Goal: Transaction & Acquisition: Purchase product/service

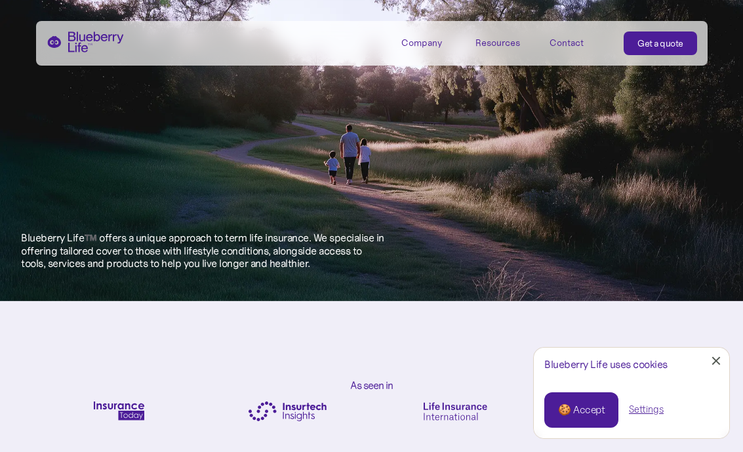
scroll to position [620, 0]
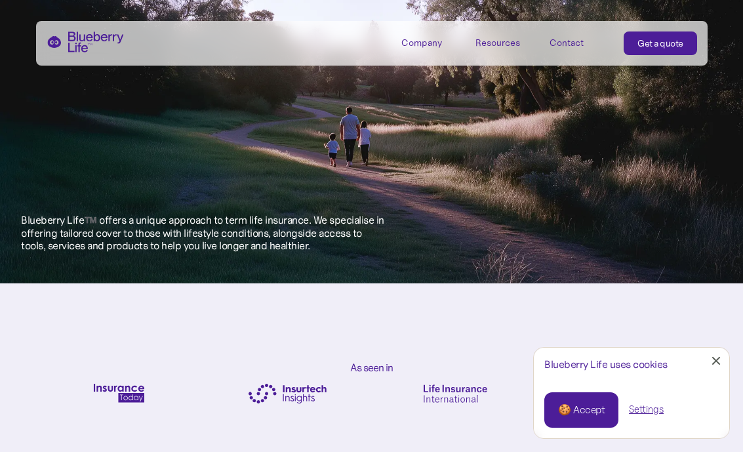
click at [577, 393] on div "🍪 Accept" at bounding box center [581, 410] width 47 height 14
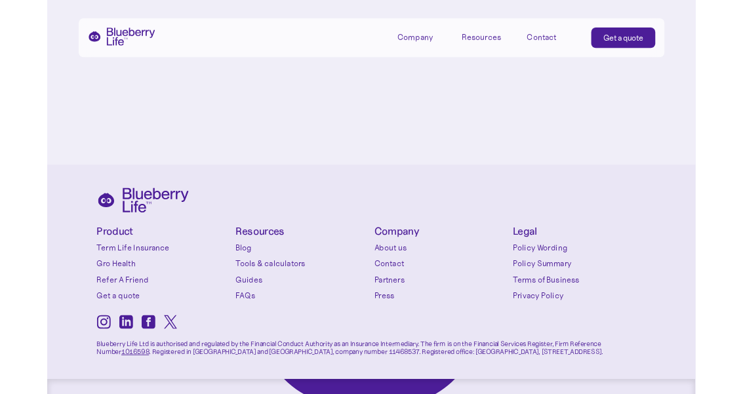
scroll to position [5674, 0]
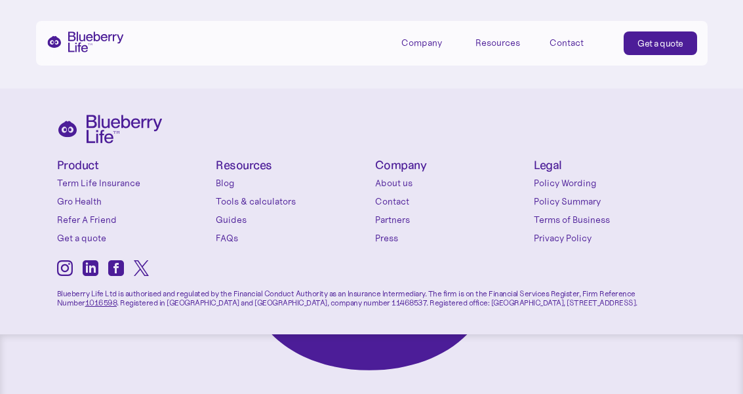
click at [689, 41] on link "Get a quote" at bounding box center [660, 43] width 73 height 24
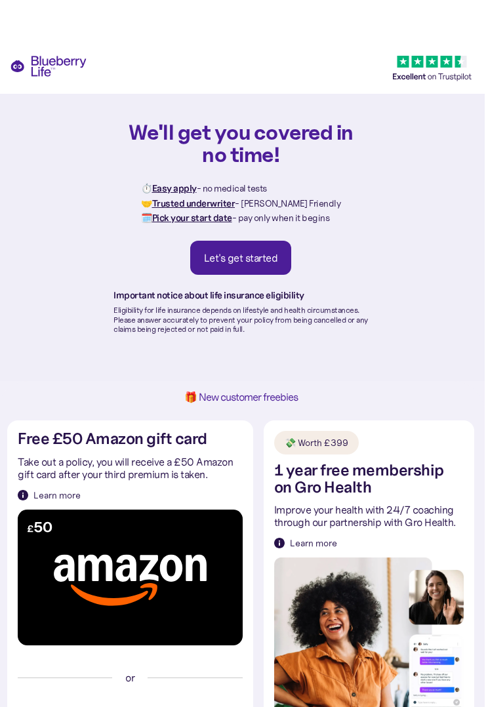
scroll to position [27, 0]
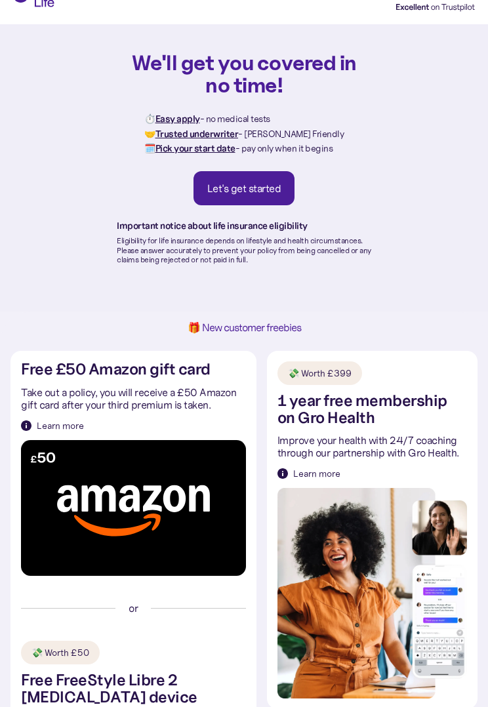
click at [375, 384] on div "💸 Worth £399 1 year free membership on Gro Health Improve your health with 24/7…" at bounding box center [371, 529] width 189 height 337
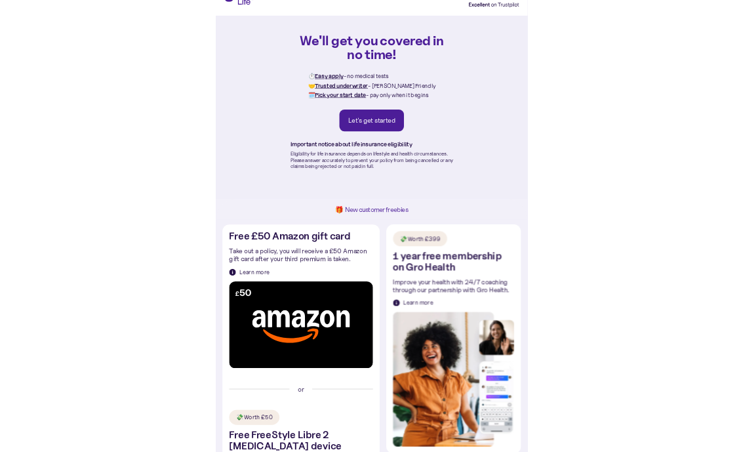
scroll to position [26, 0]
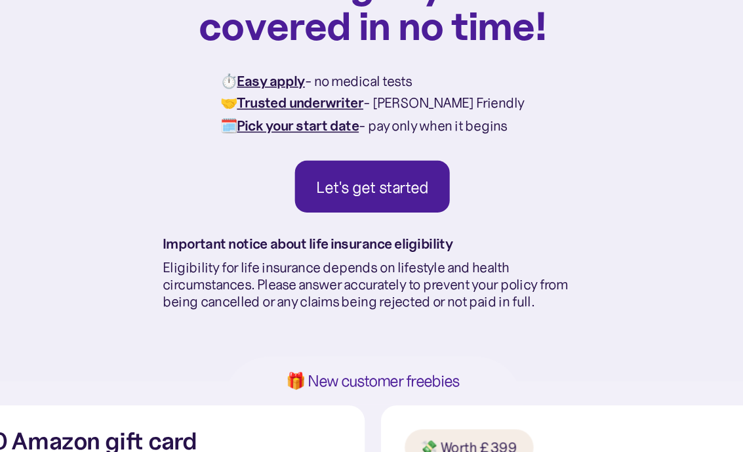
click at [334, 193] on div "Let's get started" at bounding box center [371, 199] width 74 height 13
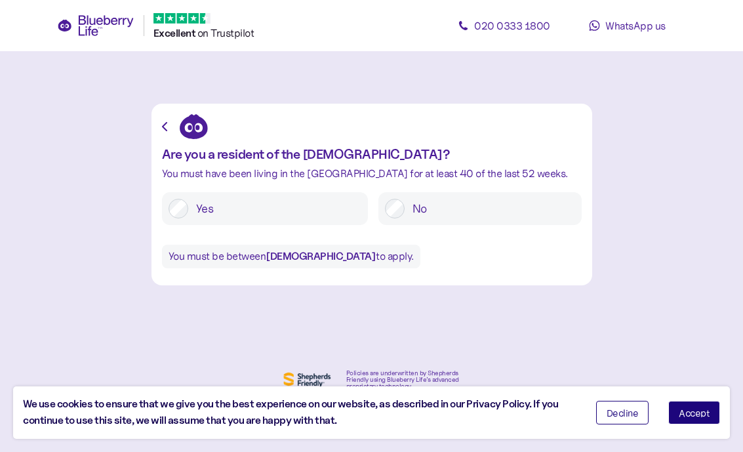
click at [713, 393] on button "Accept" at bounding box center [694, 413] width 52 height 24
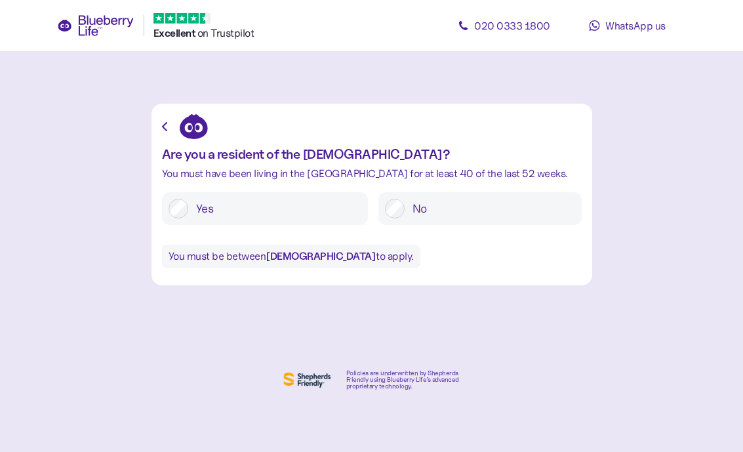
click at [269, 210] on label "Yes" at bounding box center [274, 209] width 173 height 20
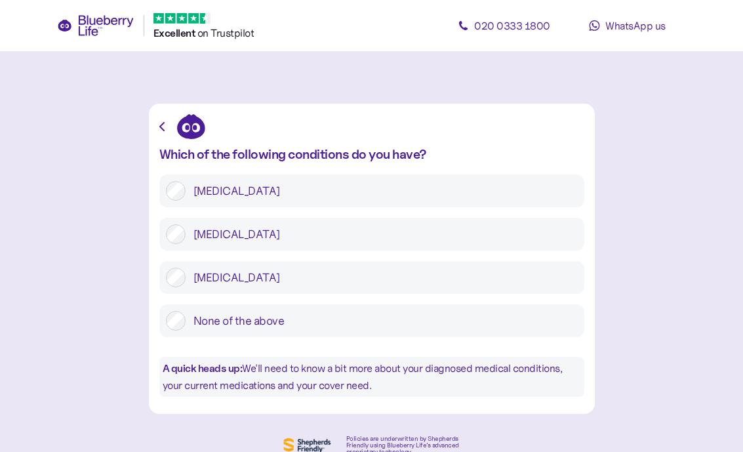
click at [166, 251] on div "[MEDICAL_DATA] [MEDICAL_DATA] [MEDICAL_DATA] None of the above" at bounding box center [371, 255] width 425 height 163
click at [163, 289] on div "[MEDICAL_DATA]" at bounding box center [371, 277] width 425 height 33
click at [166, 290] on div "[MEDICAL_DATA]" at bounding box center [371, 277] width 425 height 33
click at [194, 281] on label "[MEDICAL_DATA]" at bounding box center [382, 278] width 392 height 20
